Goal: Task Accomplishment & Management: Use online tool/utility

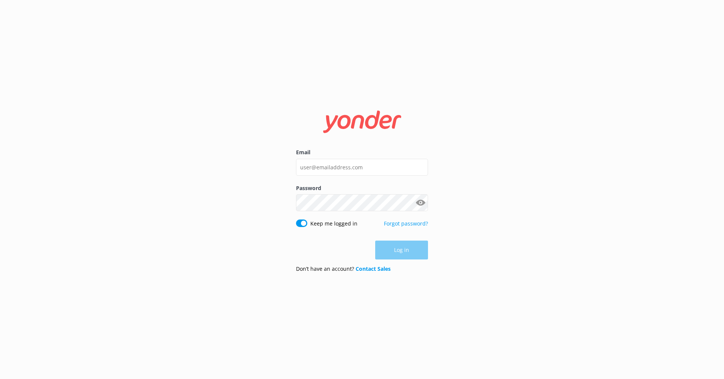
type input "[EMAIL_ADDRESS][DOMAIN_NAME]"
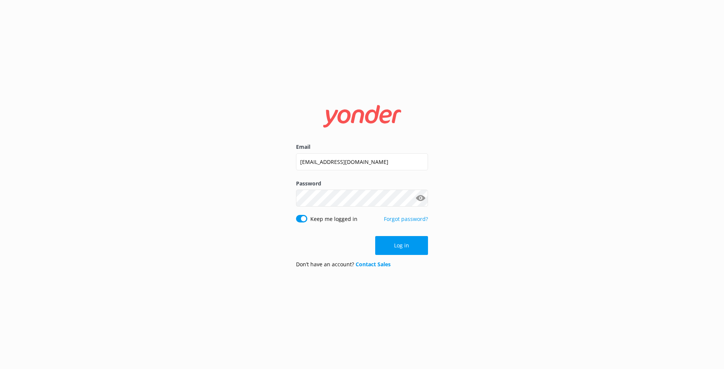
click at [480, 151] on div "Email [EMAIL_ADDRESS][DOMAIN_NAME] Password Show password Keep me logged in For…" at bounding box center [362, 184] width 724 height 369
click at [400, 256] on form "Email [EMAIL_ADDRESS][DOMAIN_NAME] Password Show password Keep me logged in For…" at bounding box center [362, 184] width 132 height 179
click at [407, 251] on button "Log in" at bounding box center [401, 245] width 53 height 19
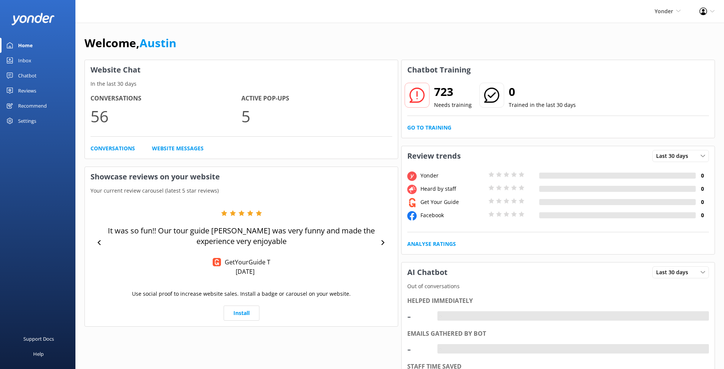
click at [42, 61] on link "Inbox" at bounding box center [37, 60] width 75 height 15
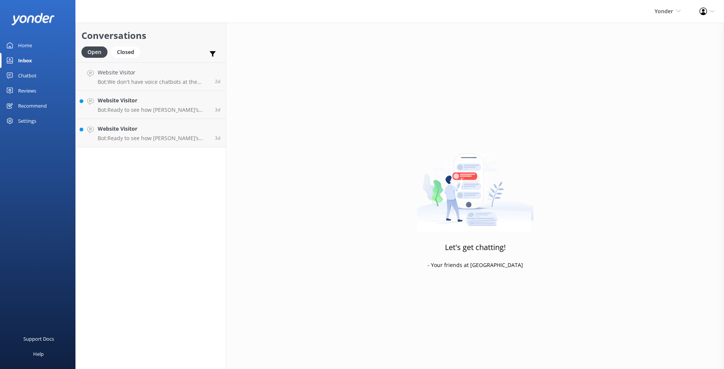
click at [39, 72] on link "Chatbot" at bounding box center [37, 75] width 75 height 15
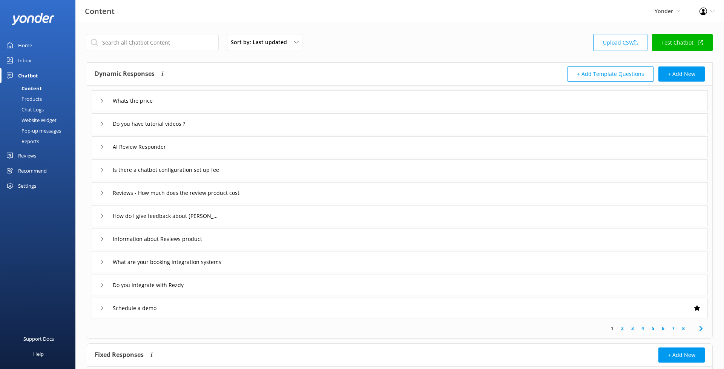
click at [399, 34] on div "Sort by: Last updated Title (A-Z) Last updated Upload CSV Test Chatbot" at bounding box center [400, 45] width 626 height 22
click at [293, 45] on div "Sort by: Last updated" at bounding box center [265, 42] width 72 height 8
click at [363, 45] on div "Sort by: Last updated Title (A-Z) Last updated Upload CSV Test Chatbot" at bounding box center [400, 45] width 626 height 22
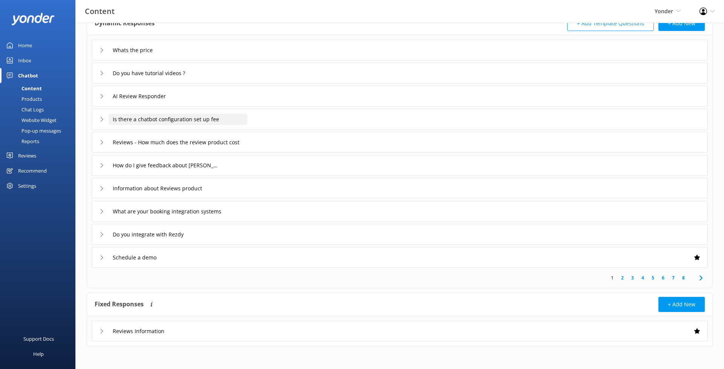
scroll to position [51, 0]
click at [231, 98] on div "AI Review Responder" at bounding box center [400, 96] width 616 height 21
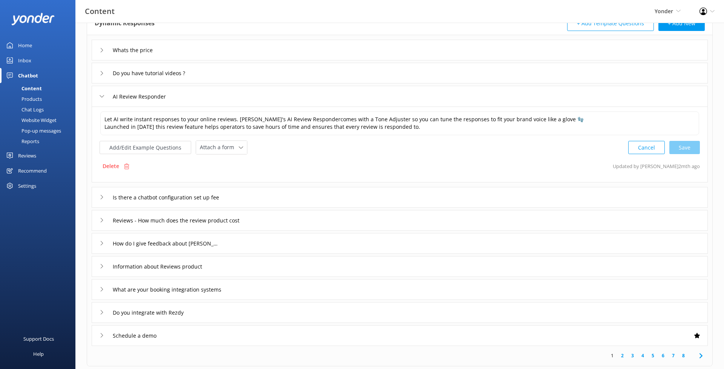
click at [231, 97] on div "AI Review Responder" at bounding box center [400, 96] width 616 height 21
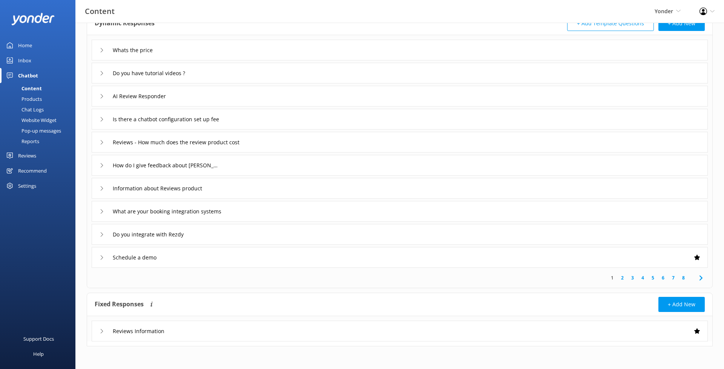
click at [231, 97] on div "AI Review Responder" at bounding box center [400, 96] width 616 height 21
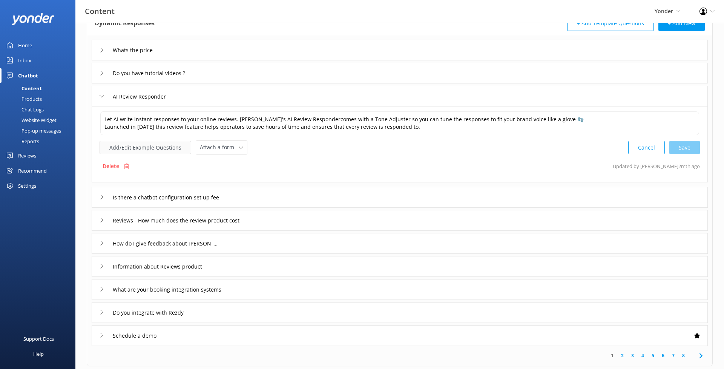
click at [159, 144] on button "Add/Edit Example Questions" at bounding box center [146, 147] width 92 height 13
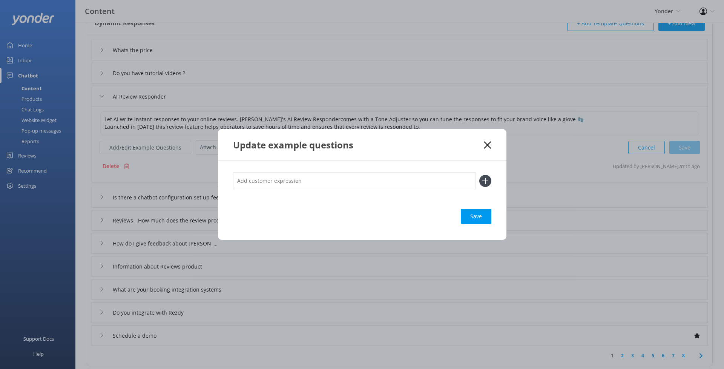
click at [539, 181] on div "Update example questions Save" at bounding box center [362, 184] width 724 height 369
click at [487, 142] on icon at bounding box center [487, 145] width 7 height 8
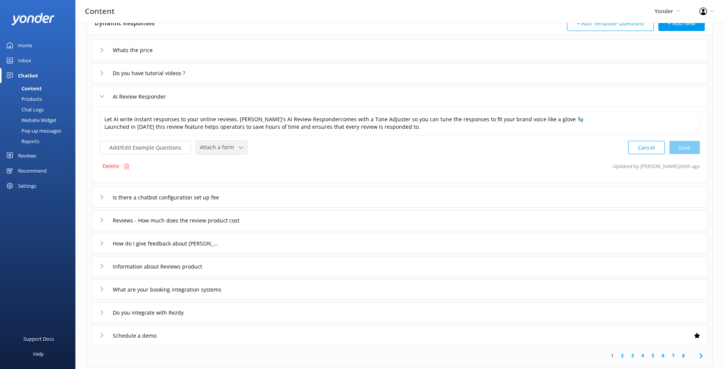
click at [229, 146] on span "Attach a form" at bounding box center [219, 147] width 39 height 8
click at [288, 151] on div "Add/Edit Example Questions Attach a form Leave contact details Check availabili…" at bounding box center [400, 147] width 601 height 14
click at [233, 149] on span "Attach a form" at bounding box center [219, 147] width 39 height 8
click at [292, 150] on div "Add/Edit Example Questions Attach a form Leave contact details Check availabili…" at bounding box center [400, 147] width 601 height 14
